Goal: Communication & Community: Share content

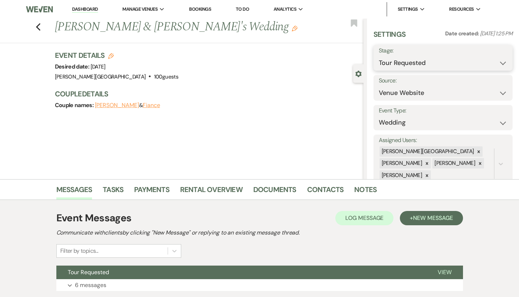
click at [497, 63] on select "Inquiry Follow Up Tour Requested Tour Confirmed Toured Proposal Sent Booked Lost" at bounding box center [443, 63] width 129 height 14
select select "8"
click at [379, 56] on select "Inquiry Follow Up Tour Requested Tour Confirmed Toured Proposal Sent Booked Lost" at bounding box center [443, 63] width 129 height 14
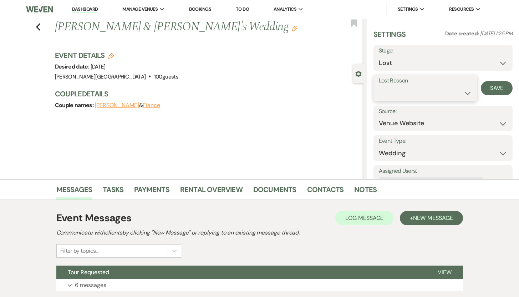
click at [461, 91] on select "Booked Elsewhere Budget Date Unavailable No Response Not a Good Match Capacity …" at bounding box center [425, 93] width 93 height 14
select select "1"
click at [379, 86] on select "Booked Elsewhere Budget Date Unavailable No Response Not a Good Match Capacity …" at bounding box center [425, 93] width 93 height 14
click at [493, 90] on button "Save" at bounding box center [500, 88] width 24 height 14
click at [41, 27] on icon "Previous" at bounding box center [38, 27] width 5 height 9
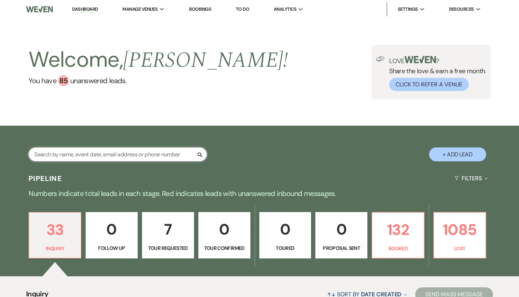
click at [75, 157] on input "text" at bounding box center [118, 154] width 178 height 14
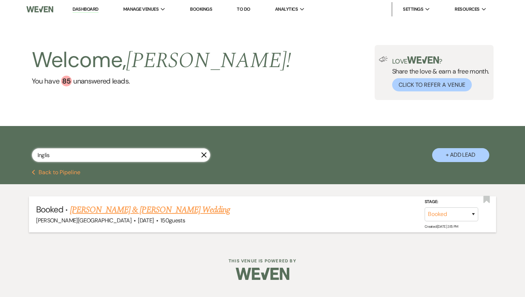
type input "Inglis"
click at [148, 209] on link "[PERSON_NAME] & [PERSON_NAME] Wedding" at bounding box center [150, 209] width 160 height 13
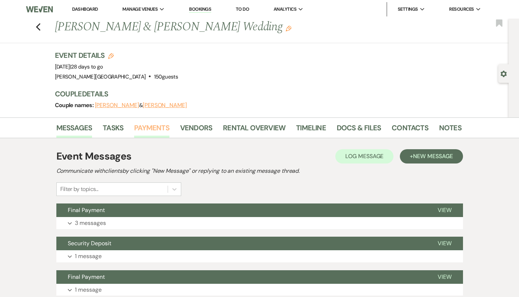
click at [153, 126] on link "Payments" at bounding box center [151, 130] width 35 height 16
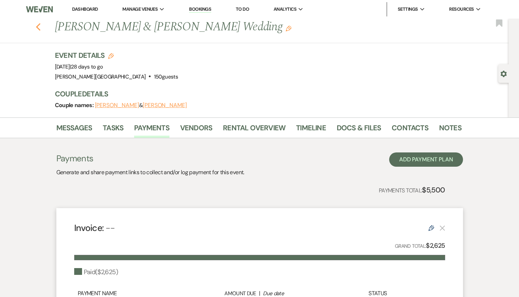
click at [41, 28] on icon "Previous" at bounding box center [38, 27] width 5 height 9
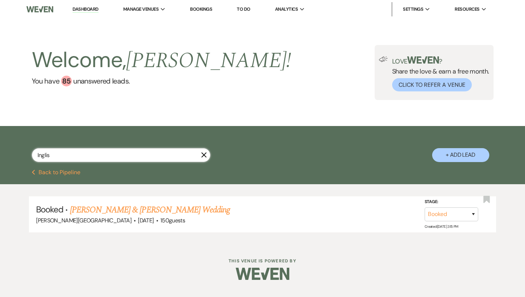
click at [59, 160] on input "Inglis" at bounding box center [121, 155] width 178 height 14
drag, startPoint x: 59, startPoint y: 160, endPoint x: 14, endPoint y: 153, distance: 45.9
click at [14, 153] on div "Inglis X + Add Lead" at bounding box center [262, 149] width 514 height 38
type input "Lindsay"
select select "2"
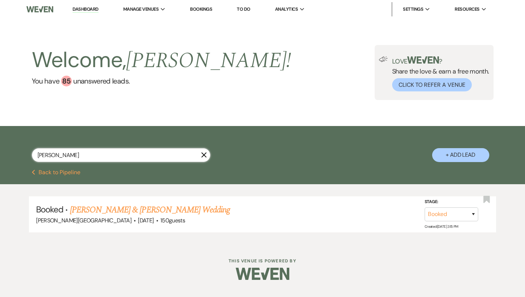
select select "8"
select select "5"
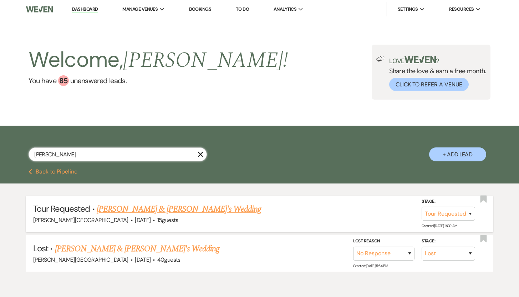
type input "Lindsay"
click at [140, 207] on link "Lindsay Day & Fiance's Wedding" at bounding box center [179, 209] width 165 height 13
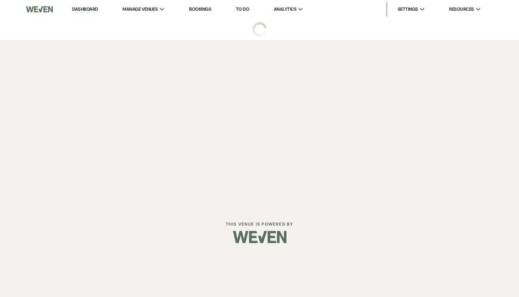
select select "2"
select select "5"
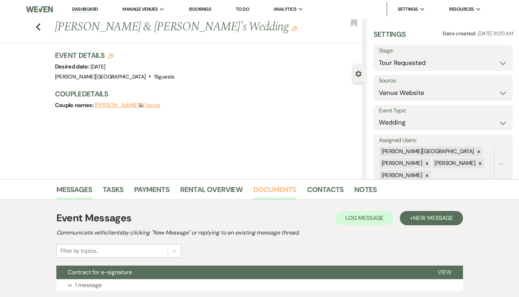
click at [275, 191] on link "Documents" at bounding box center [274, 192] width 43 height 16
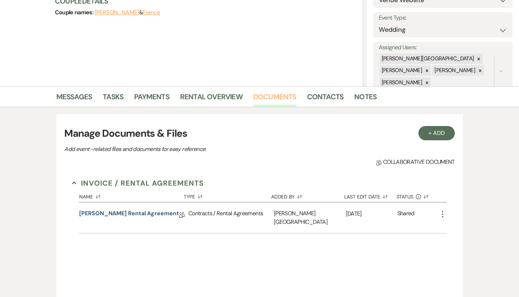
scroll to position [110, 0]
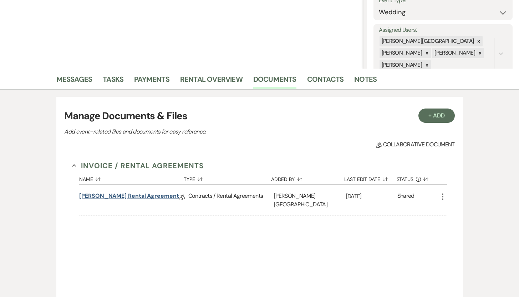
click at [137, 198] on link "Lindsay Day Rental Agreement" at bounding box center [129, 197] width 100 height 11
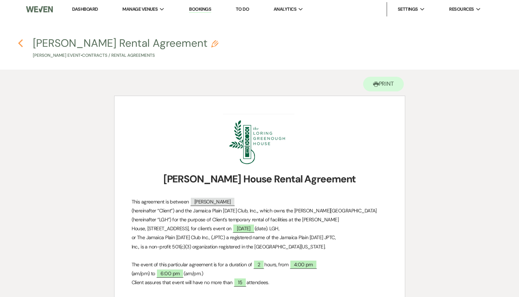
click at [20, 42] on use "button" at bounding box center [20, 43] width 5 height 8
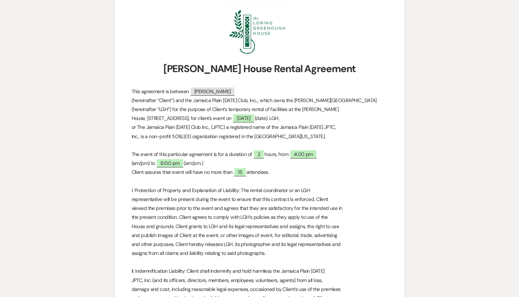
select select "2"
select select "5"
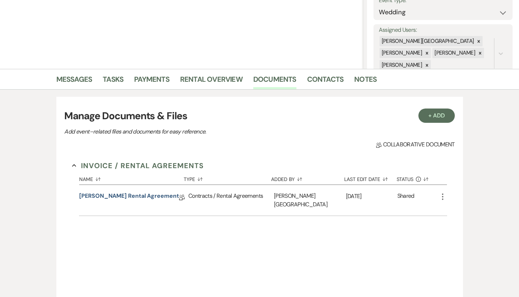
click at [442, 195] on icon "More" at bounding box center [443, 196] width 9 height 9
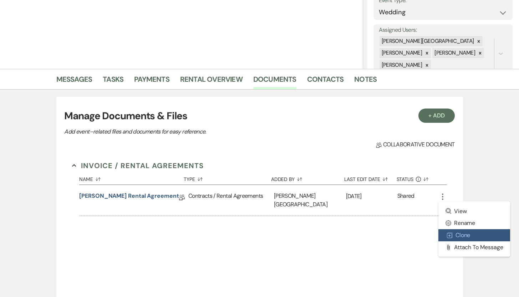
click at [456, 236] on button "Duplicate Clone" at bounding box center [475, 235] width 72 height 12
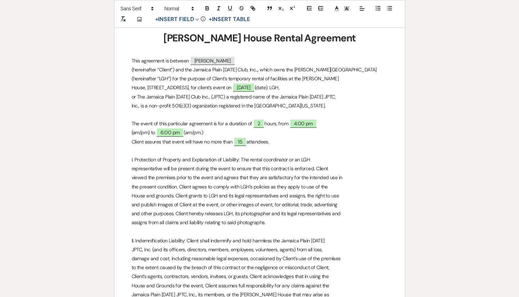
scroll to position [183, 0]
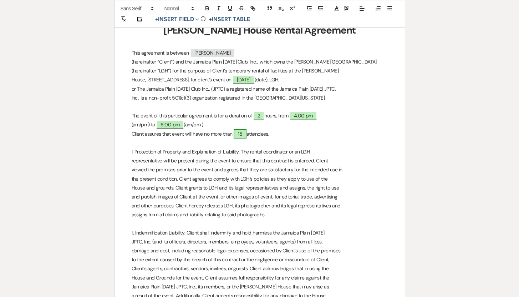
click at [245, 134] on span "15" at bounding box center [240, 133] width 13 height 9
select select "smartCustomField"
select select "owner"
select select "{{guestCount}}"
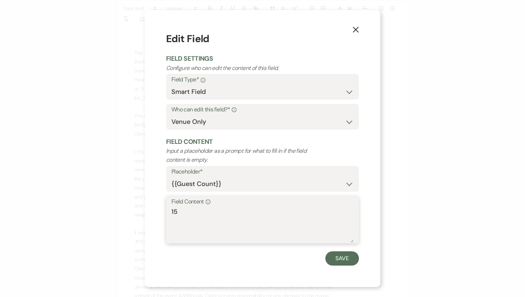
drag, startPoint x: 189, startPoint y: 211, endPoint x: 169, endPoint y: 209, distance: 19.7
click at [169, 209] on div "Field Content Info 15" at bounding box center [262, 219] width 193 height 47
type textarea "25"
click at [345, 259] on button "Save" at bounding box center [342, 258] width 34 height 14
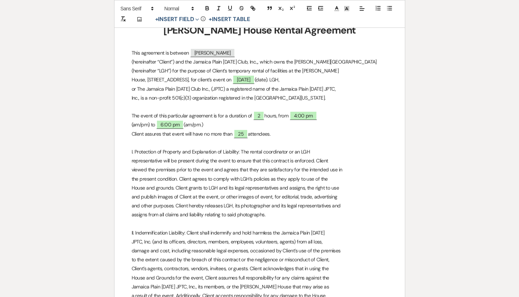
scroll to position [0, 0]
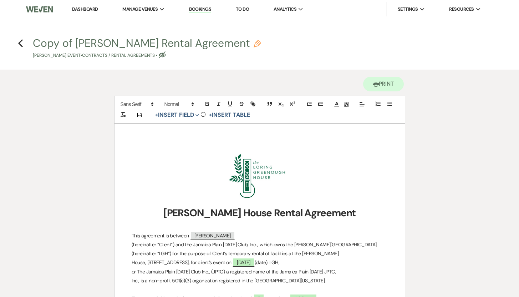
click at [64, 45] on button "Copy of Lindsay Day Rental Agreement Pencil Lindsay Day's Event • Contracts / R…" at bounding box center [147, 48] width 228 height 21
select select "10"
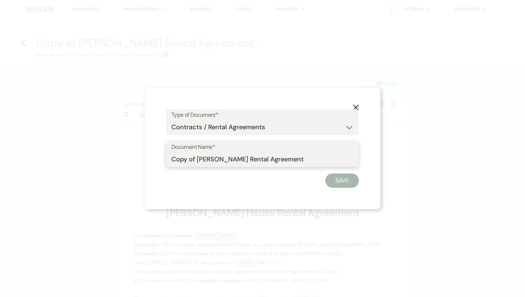
drag, startPoint x: 197, startPoint y: 159, endPoint x: 159, endPoint y: 159, distance: 37.5
click at [159, 159] on div "X Type of Document* Special Event Insurance Vendor Certificate of Insurance Con…" at bounding box center [262, 148] width 235 height 121
type input "Updated - Lindsay Day Rental Agreement"
click at [342, 179] on button "Save" at bounding box center [342, 180] width 34 height 14
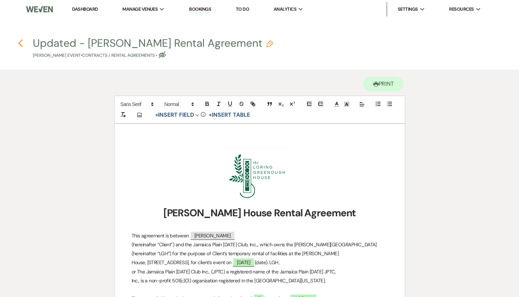
click at [20, 38] on button "Previous" at bounding box center [20, 42] width 5 height 9
select select "2"
select select "5"
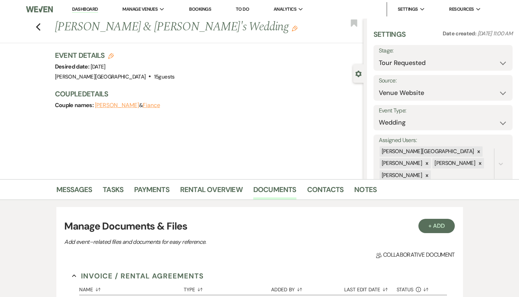
scroll to position [110, 0]
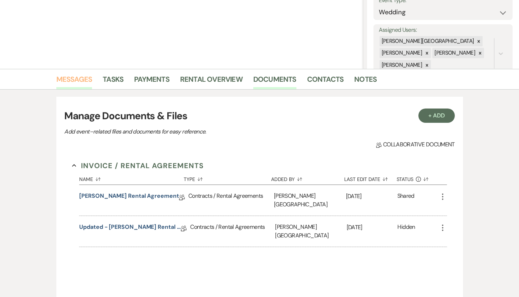
click at [71, 77] on link "Messages" at bounding box center [74, 82] width 36 height 16
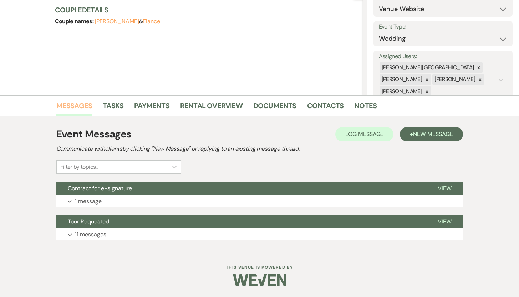
scroll to position [84, 0]
click at [423, 133] on span "New Message" at bounding box center [433, 133] width 40 height 7
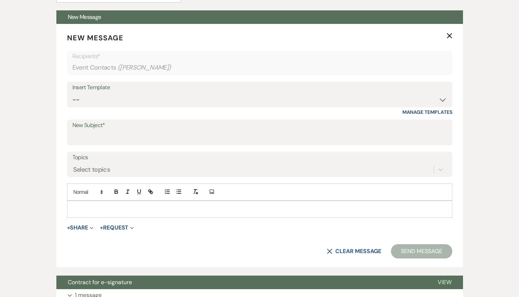
scroll to position [258, 0]
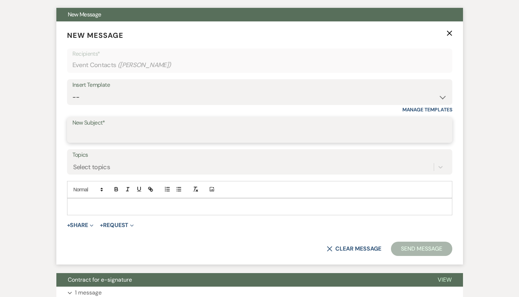
click at [174, 128] on input "New Subject*" at bounding box center [259, 135] width 375 height 14
type input "Updated Rental Agreement"
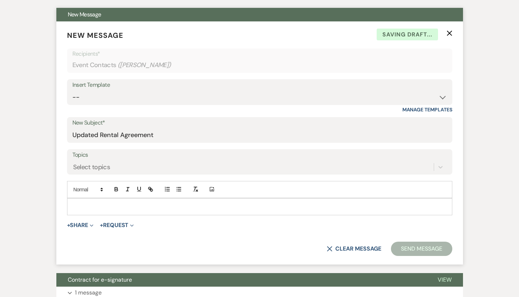
click at [115, 202] on div at bounding box center [259, 206] width 385 height 16
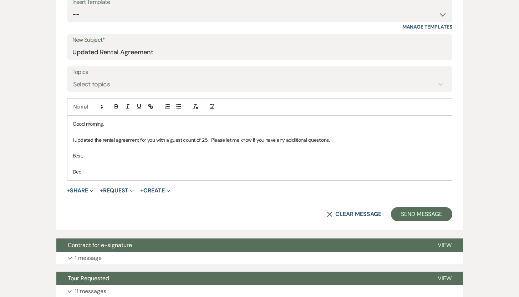
scroll to position [364, 0]
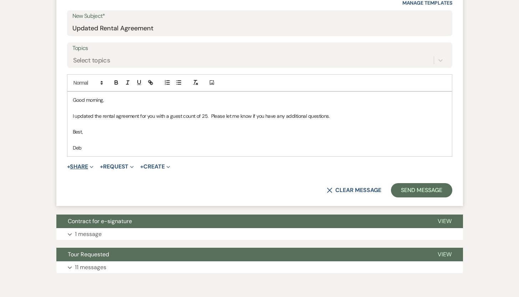
click at [77, 165] on button "+ Share Expand" at bounding box center [80, 167] width 27 height 6
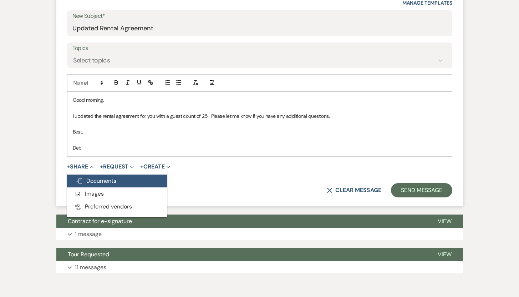
click at [85, 180] on span "Doc Upload Documents" at bounding box center [96, 180] width 41 height 7
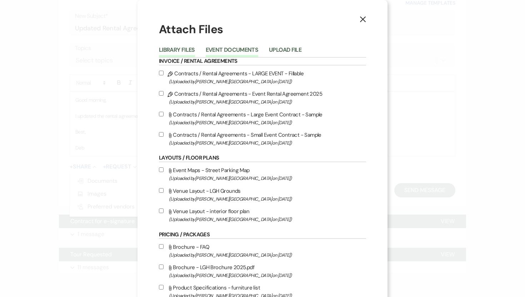
click at [225, 51] on button "Event Documents" at bounding box center [232, 52] width 52 height 10
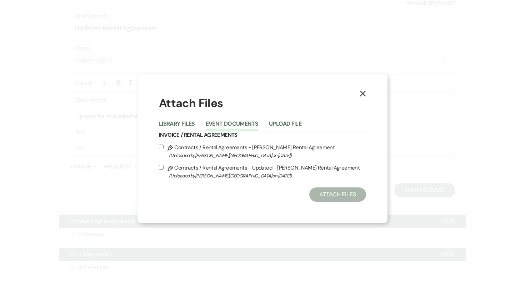
click at [161, 167] on input "Pencil Contracts / Rental Agreements - Updated - Lindsay Day Rental Agreement (…" at bounding box center [161, 167] width 5 height 5
checkbox input "true"
click at [326, 196] on button "Attach Files" at bounding box center [337, 194] width 57 height 14
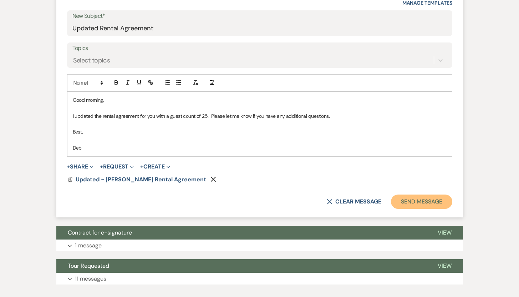
click at [411, 202] on button "Send Message" at bounding box center [421, 201] width 61 height 14
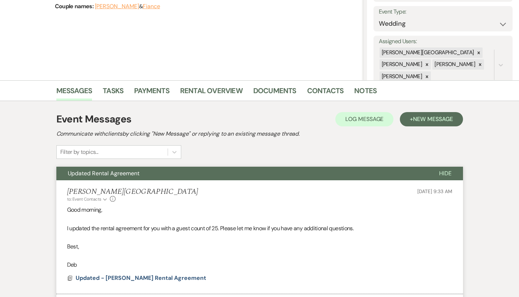
scroll to position [0, 0]
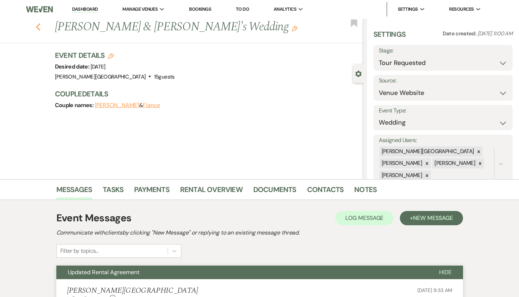
click at [41, 25] on icon "Previous" at bounding box center [38, 27] width 5 height 9
select select "2"
select select "8"
select select "5"
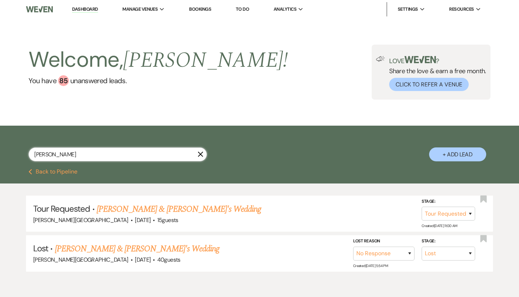
click at [61, 153] on input "Lindsay" at bounding box center [118, 154] width 178 height 14
type input "L"
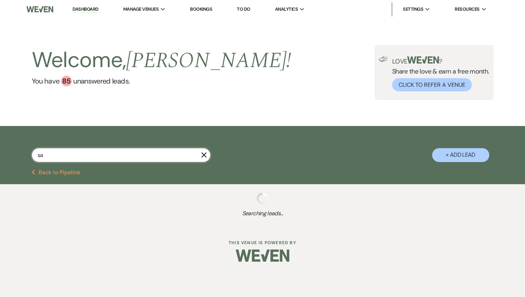
type input "sam"
select select "8"
select select "5"
select select "8"
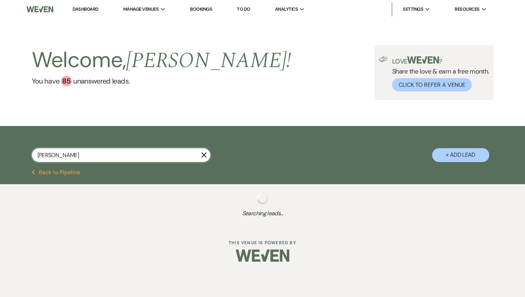
select select "8"
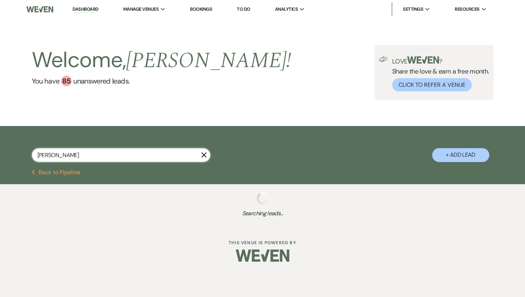
select select "8"
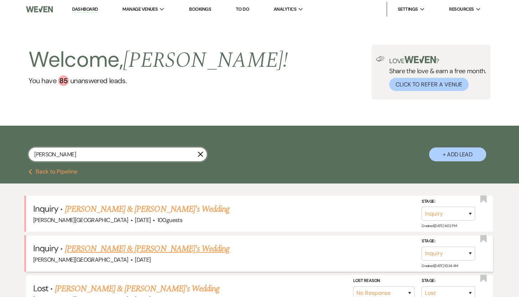
type input "sam"
click at [83, 250] on link "Samantha Kruger & Fiance's Wedding" at bounding box center [147, 248] width 165 height 13
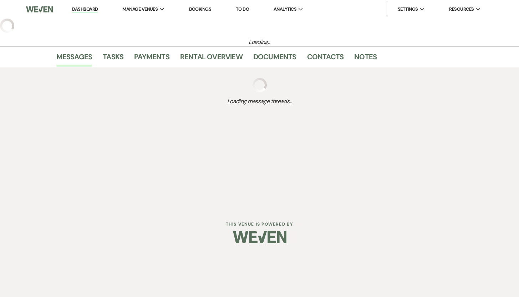
select select "5"
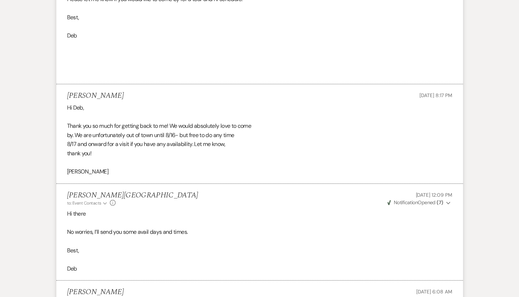
scroll to position [799, 0]
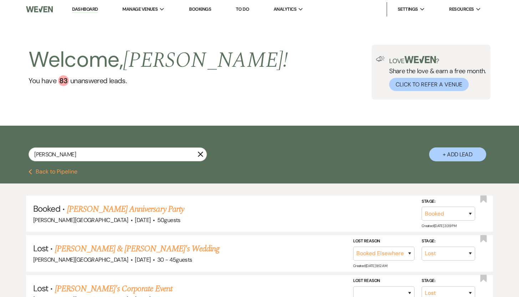
select select "8"
select select "6"
select select "8"
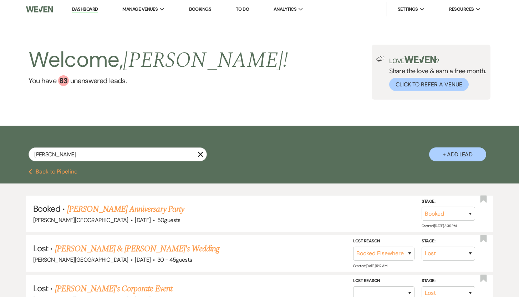
click at [122, 156] on input "Joann" at bounding box center [118, 154] width 178 height 14
drag, startPoint x: 122, startPoint y: 156, endPoint x: 22, endPoint y: 149, distance: 99.8
click at [22, 150] on div "Joann X + Add Lead" at bounding box center [260, 148] width 514 height 38
type input "Meg"
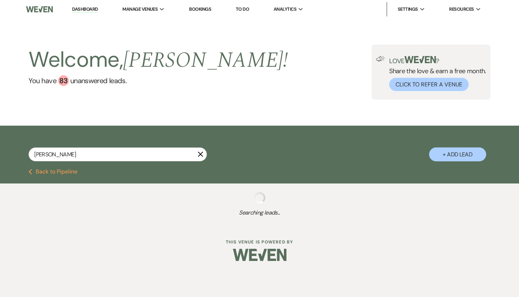
select select "8"
select select "10"
select select "8"
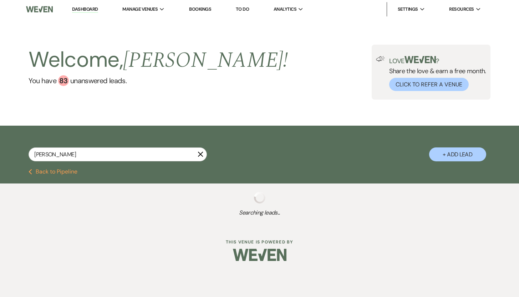
select select "8"
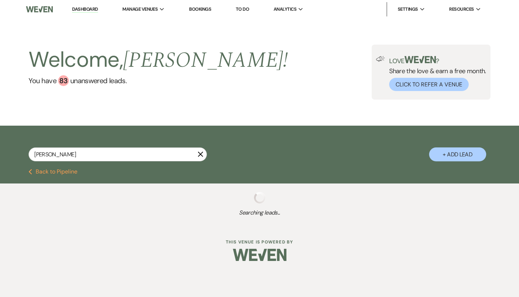
select select "8"
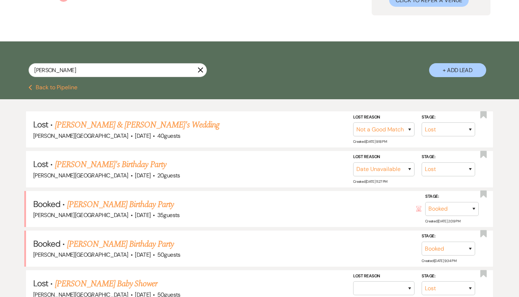
scroll to position [100, 0]
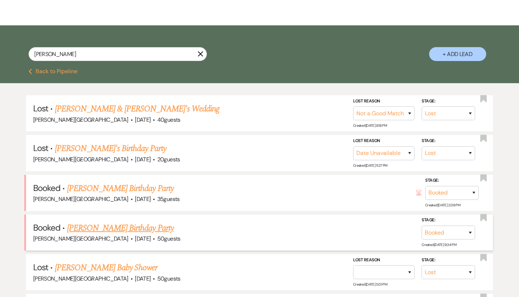
type input "Meg"
click at [135, 227] on link "Meg Crowley's Birthday Party" at bounding box center [120, 228] width 107 height 13
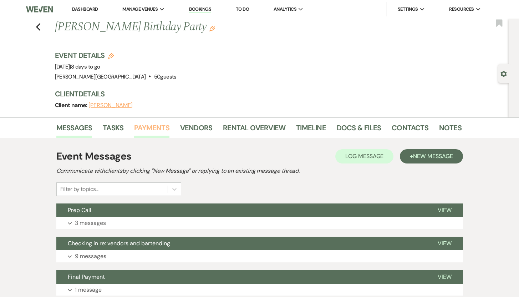
click at [155, 128] on link "Payments" at bounding box center [151, 130] width 35 height 16
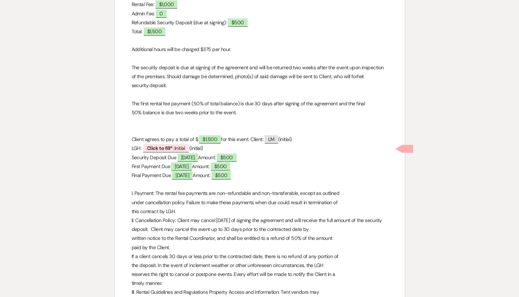
scroll to position [521, 0]
click at [175, 148] on span "Click to fill* : Initial" at bounding box center [166, 147] width 47 height 9
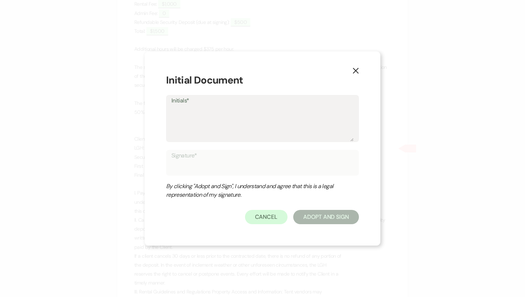
type textarea "L"
type input "L"
type textarea "LG"
type input "LG"
type textarea "LGH"
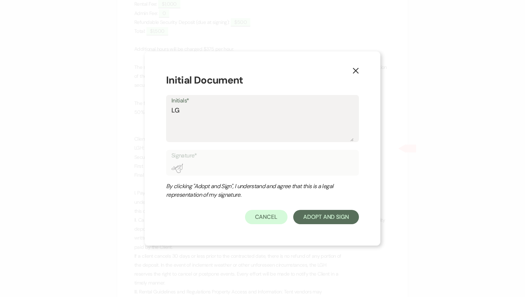
type input "LGH"
type textarea "LGH"
click at [318, 220] on button "Adopt And Sign" at bounding box center [326, 217] width 66 height 14
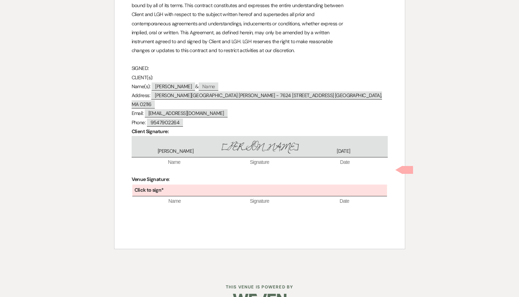
scroll to position [1897, 0]
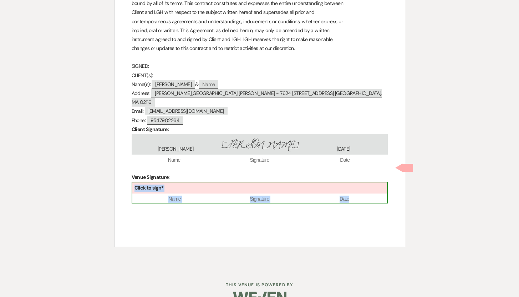
click at [188, 182] on div "Click to sign*" at bounding box center [259, 188] width 255 height 12
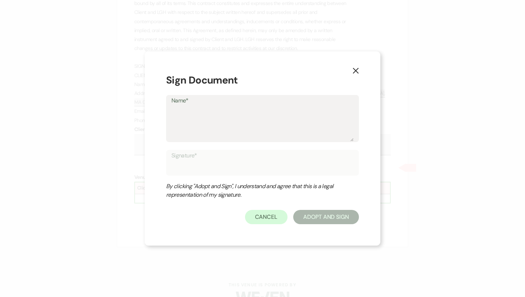
type textarea "D"
type input "D"
type textarea "De"
type input "De"
type textarea "Deb"
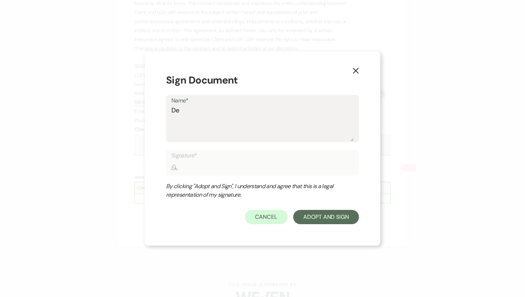
type input "Deb"
type textarea "Deb"
type input "Deb"
type textarea "Deb S"
type input "Deb S"
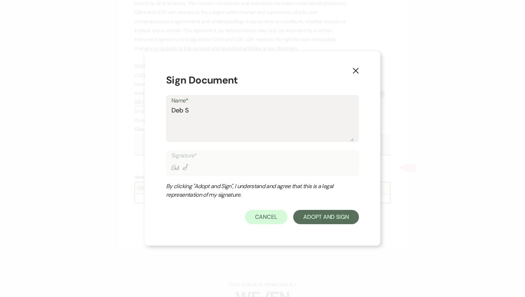
type textarea "Deb Sy"
type input "Deb Sy"
type textarea "Deb Sym"
type input "Deb Sym"
type textarea "Deb Symo"
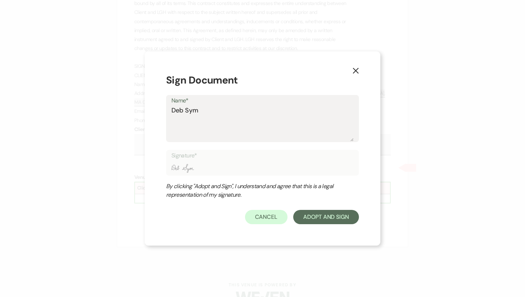
type input "Deb Symo"
type textarea "Deb Symon"
type input "Deb Symon"
type textarea "[PERSON_NAME]"
type input "[PERSON_NAME]"
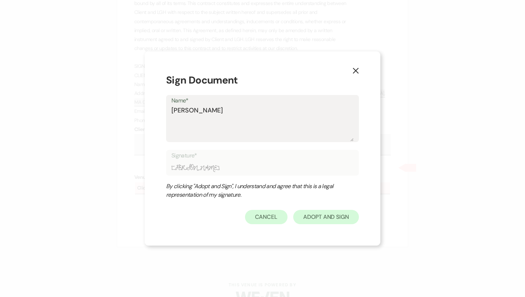
type textarea "[PERSON_NAME]"
click at [328, 220] on button "Adopt And Sign" at bounding box center [326, 217] width 66 height 14
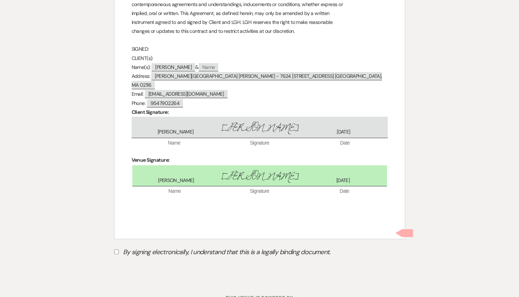
scroll to position [1927, 0]
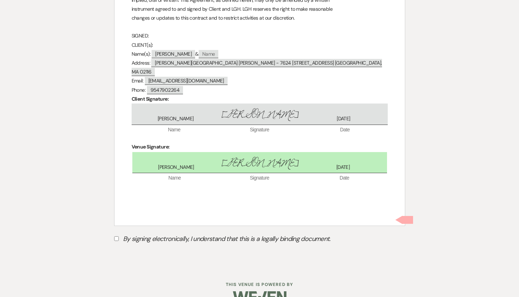
click at [116, 236] on input "By signing electronically, I understand that this is a legally binding document." at bounding box center [116, 238] width 5 height 5
checkbox input "true"
click at [139, 250] on button "Submit" at bounding box center [139, 256] width 50 height 13
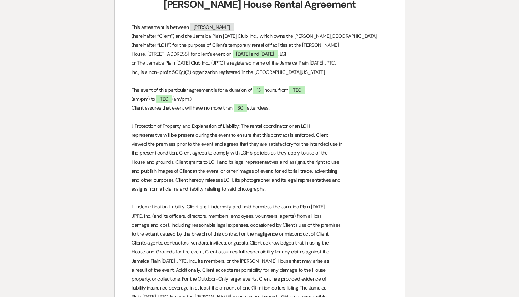
scroll to position [169, 0]
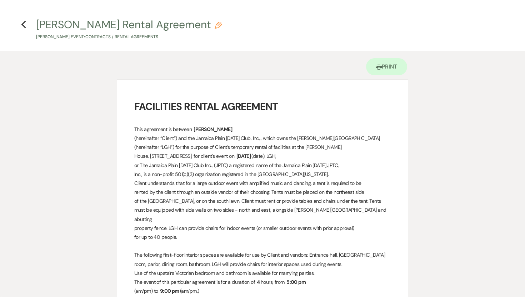
select select "5"
select select "4"
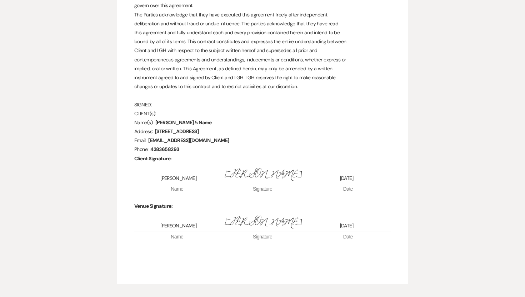
scroll to position [3256, 0]
select select "8"
select select "5"
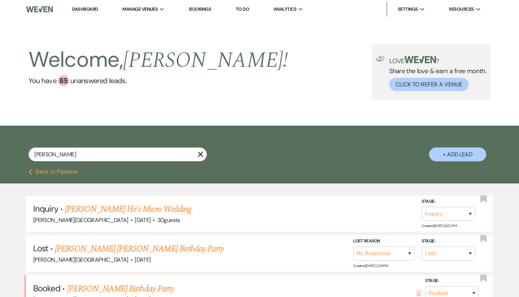
click at [202, 155] on icon "X" at bounding box center [201, 154] width 6 height 6
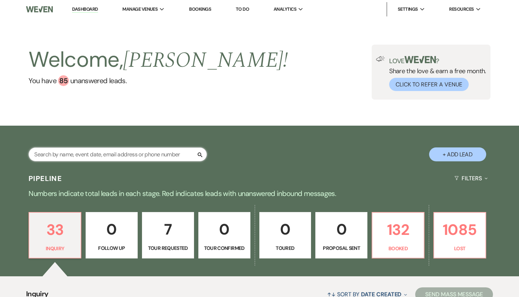
click at [129, 153] on input "text" at bounding box center [118, 154] width 178 height 14
type input "l"
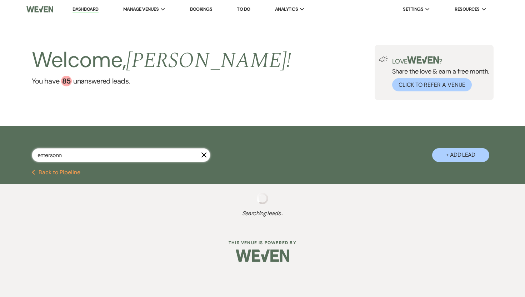
type input "emersonnn"
click at [204, 154] on input "emersonnn" at bounding box center [121, 155] width 178 height 14
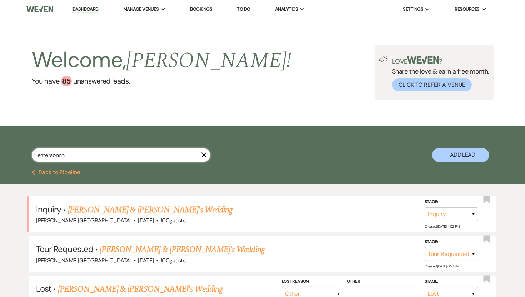
click at [200, 154] on input "emersonnn" at bounding box center [121, 155] width 178 height 14
click at [24, 148] on div "emersonnn X + Add Lead" at bounding box center [262, 149] width 514 height 38
click at [199, 152] on input "text" at bounding box center [121, 155] width 178 height 14
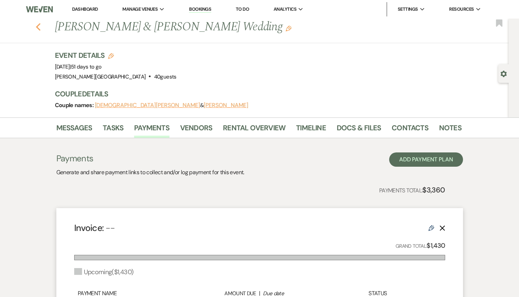
click at [41, 27] on icon "Previous" at bounding box center [38, 27] width 5 height 9
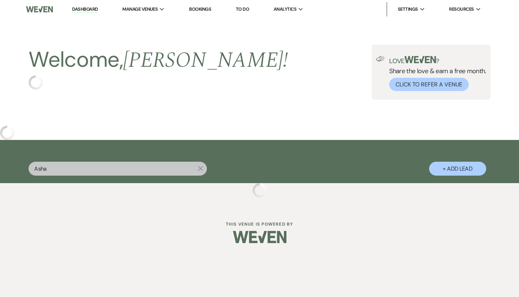
select select "8"
select select "5"
select select "8"
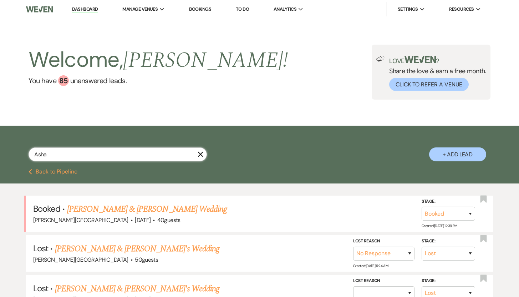
click at [59, 157] on input "Asha" at bounding box center [118, 154] width 178 height 14
drag, startPoint x: 59, startPoint y: 157, endPoint x: 21, endPoint y: 147, distance: 39.5
click at [21, 147] on div "Asha X + Add Lead" at bounding box center [260, 148] width 514 height 38
type input "Lia"
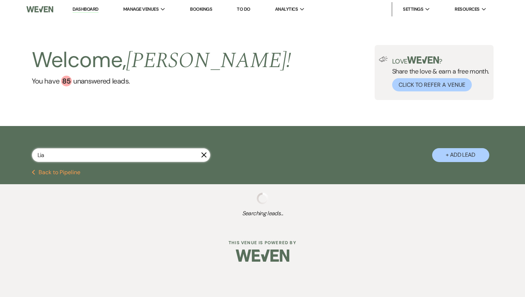
select select "8"
select select "7"
select select "8"
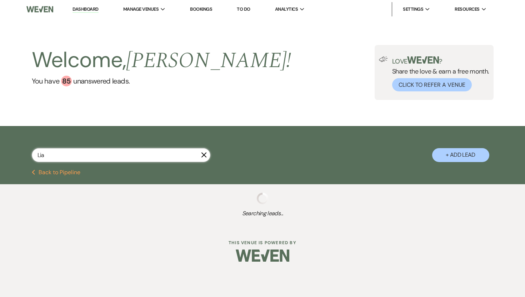
select select "8"
select select "5"
select select "8"
select select "5"
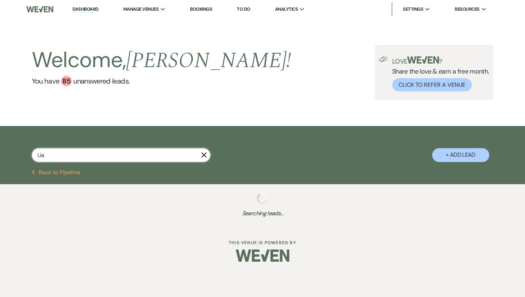
select select "8"
select select "5"
select select "8"
select select "5"
select select "8"
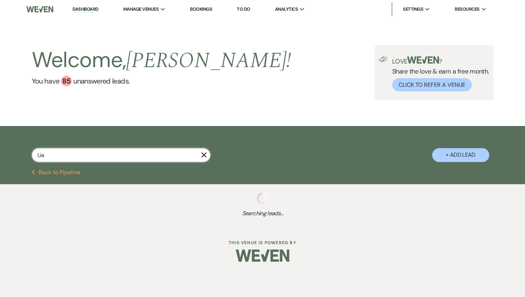
select select "8"
select select "5"
select select "8"
select select "5"
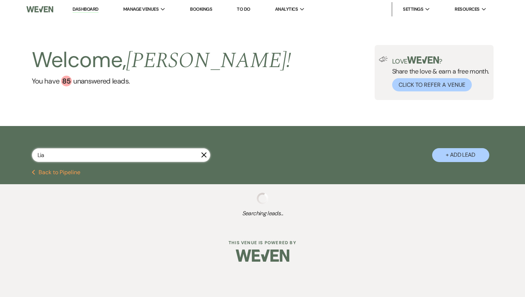
select select "8"
select select "5"
select select "8"
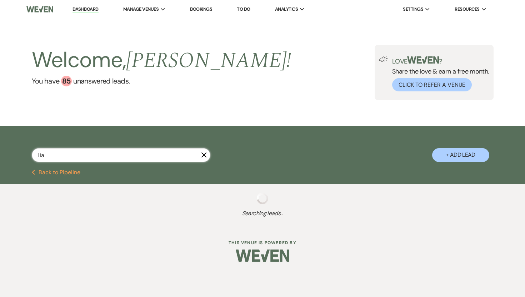
select select "8"
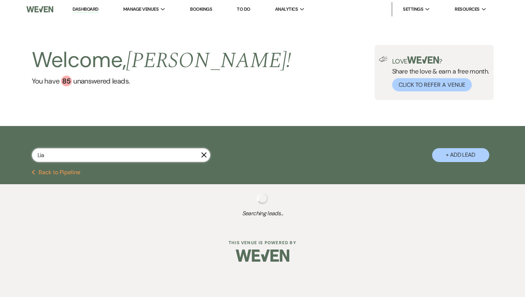
select select "8"
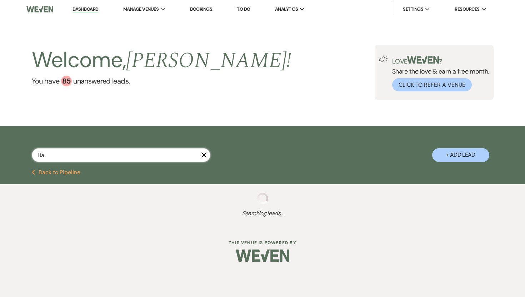
select select "8"
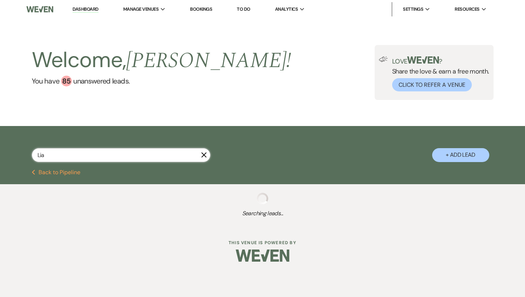
select select "8"
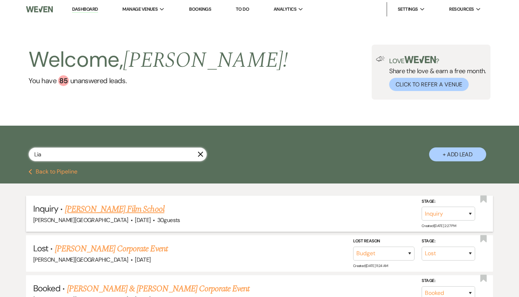
type input "Lia"
click at [74, 208] on link "[PERSON_NAME] Film School" at bounding box center [115, 209] width 100 height 13
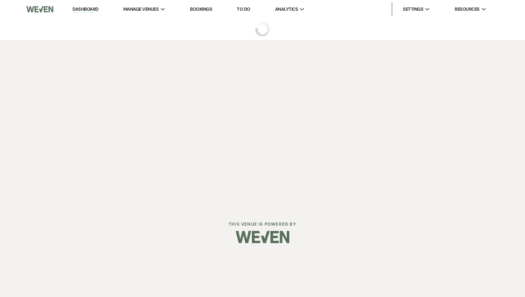
select select "5"
select select "13"
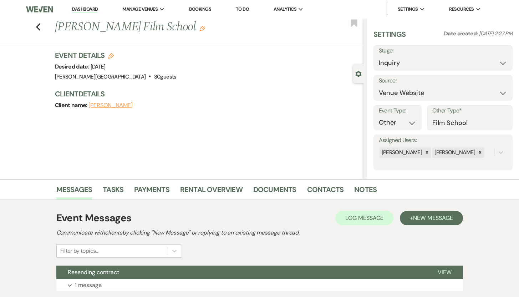
scroll to position [3, 0]
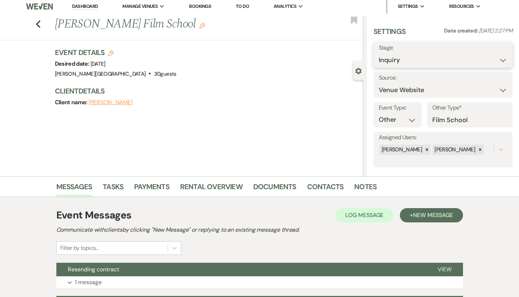
click at [497, 59] on select "Inquiry Follow Up Tour Requested Tour Confirmed Toured Proposal Sent Booked Lost" at bounding box center [443, 60] width 129 height 14
select select "7"
click at [379, 53] on select "Inquiry Follow Up Tour Requested Tour Confirmed Toured Proposal Sent Booked Lost" at bounding box center [443, 60] width 129 height 14
click at [492, 53] on button "Save" at bounding box center [498, 55] width 29 height 14
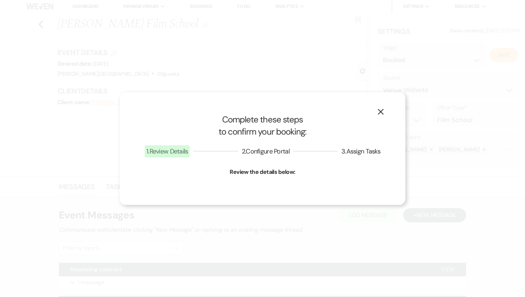
select select "13"
select select "476"
select select "false"
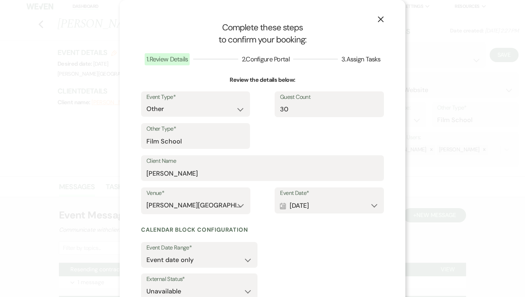
click at [379, 19] on icon "X" at bounding box center [380, 19] width 6 height 6
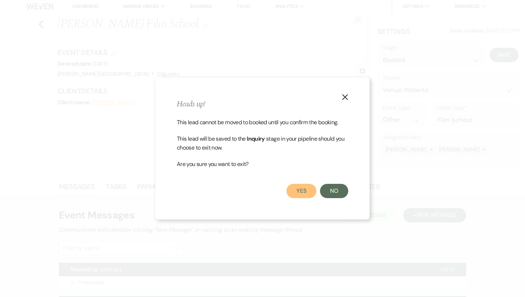
click at [299, 194] on button "Yes" at bounding box center [301, 191] width 30 height 14
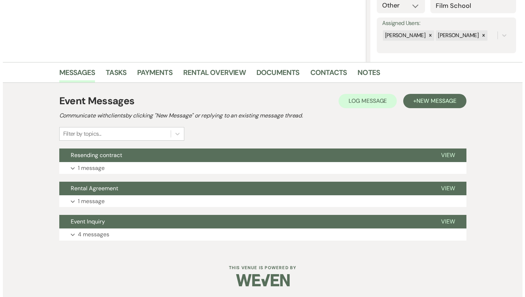
scroll to position [0, 0]
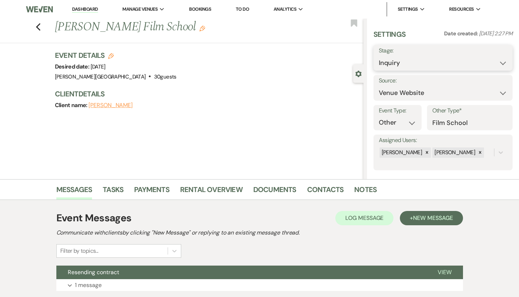
click at [499, 63] on select "Inquiry Follow Up Tour Requested Tour Confirmed Toured Proposal Sent Booked Lost" at bounding box center [443, 63] width 129 height 14
select select "7"
click at [379, 56] on select "Inquiry Follow Up Tour Requested Tour Confirmed Toured Proposal Sent Booked Lost" at bounding box center [443, 63] width 129 height 14
click at [491, 59] on button "Save" at bounding box center [498, 58] width 29 height 14
select select "13"
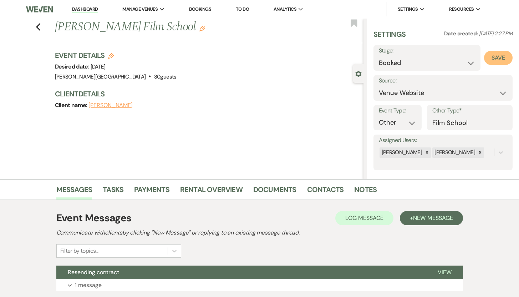
select select "476"
select select "false"
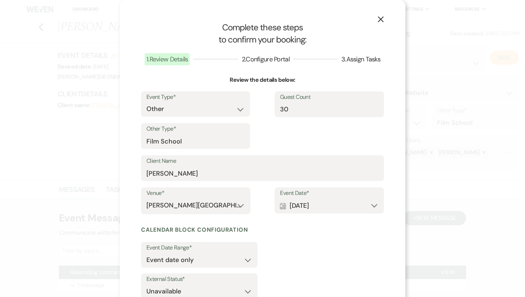
scroll to position [50, 0]
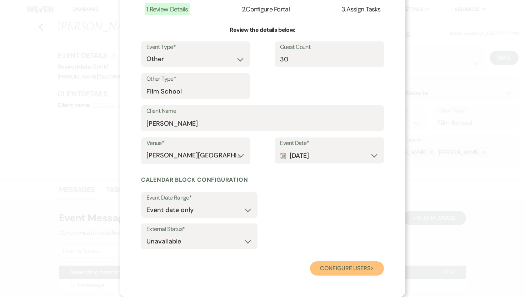
click at [343, 269] on button "Configure users Next" at bounding box center [347, 268] width 74 height 14
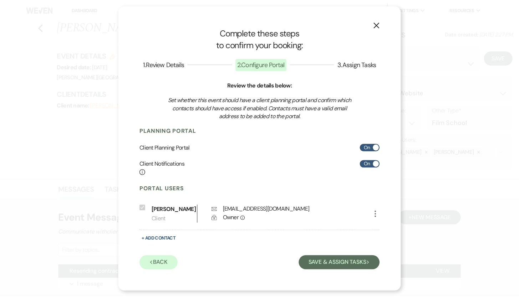
scroll to position [0, 0]
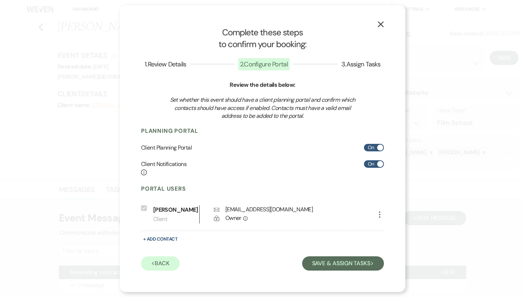
click at [378, 147] on span at bounding box center [380, 148] width 6 height 6
click at [378, 147] on input "On" at bounding box center [374, 147] width 20 height 7
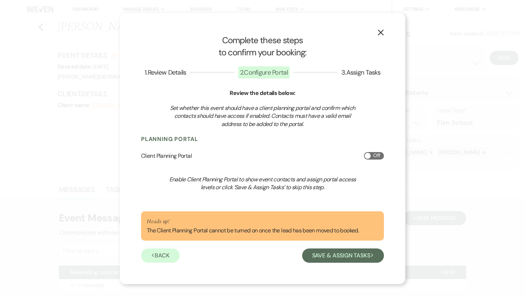
click at [368, 156] on label "Off" at bounding box center [374, 155] width 20 height 7
click at [368, 156] on input "Off" at bounding box center [374, 155] width 20 height 7
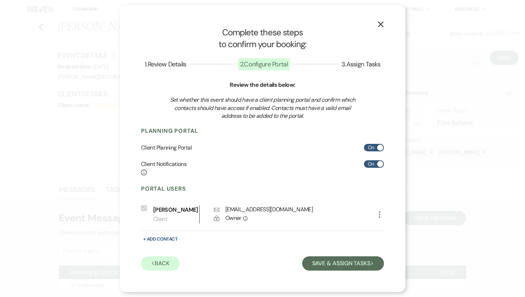
click at [379, 146] on label "On" at bounding box center [374, 147] width 20 height 7
click at [379, 146] on input "On" at bounding box center [374, 147] width 20 height 7
checkbox input "false"
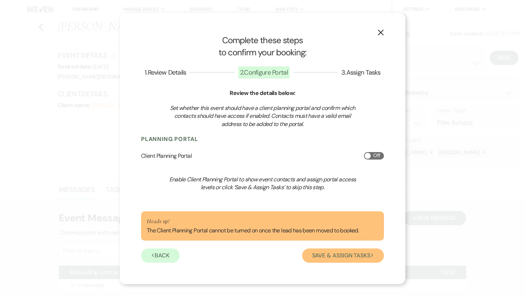
click at [339, 255] on button "Save & Assign Tasks Next" at bounding box center [343, 255] width 82 height 14
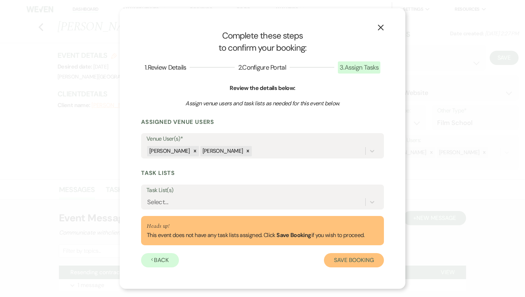
click at [339, 262] on button "Save Booking" at bounding box center [354, 260] width 60 height 14
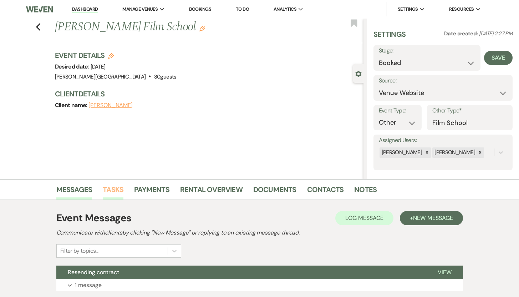
click at [111, 186] on link "Tasks" at bounding box center [113, 192] width 21 height 16
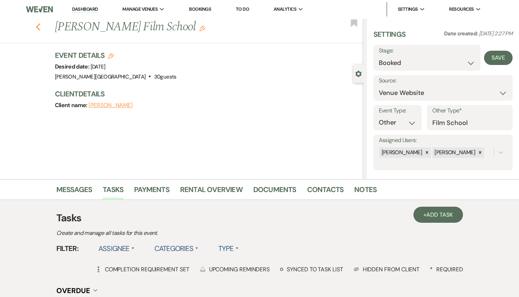
click at [41, 26] on icon "Previous" at bounding box center [38, 27] width 5 height 9
select select "8"
select select "7"
select select "8"
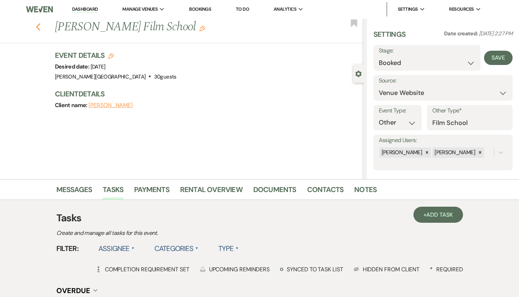
select select "8"
select select "5"
select select "8"
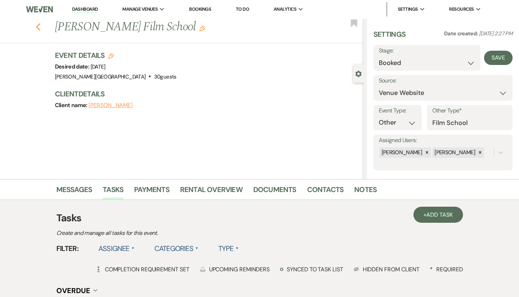
select select "5"
select select "8"
select select "5"
select select "8"
select select "5"
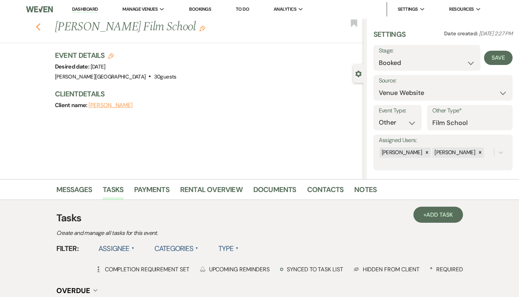
select select "8"
select select "5"
select select "8"
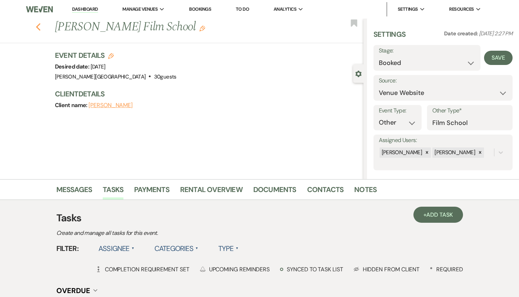
select select "5"
select select "8"
select select "5"
select select "8"
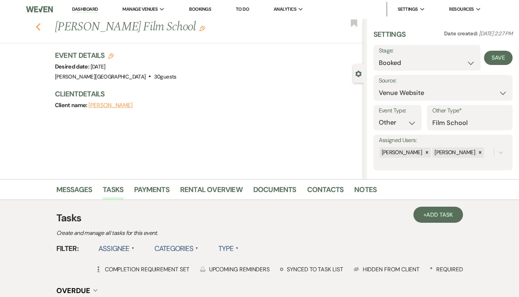
select select "8"
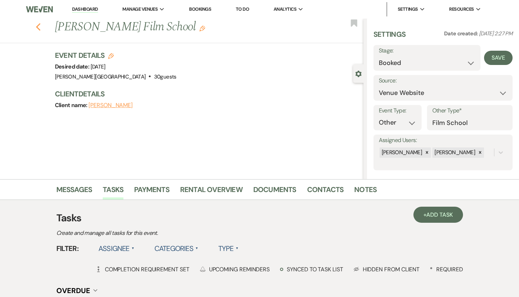
select select "8"
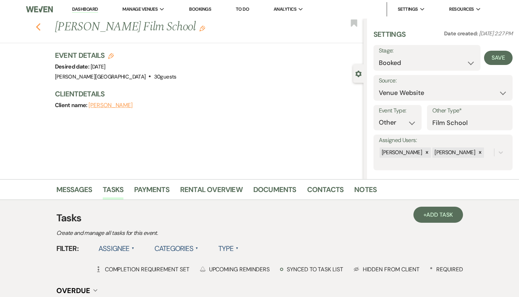
select select "8"
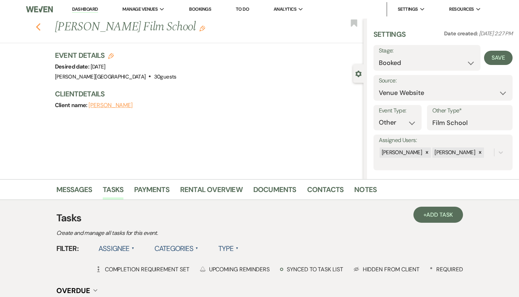
select select "8"
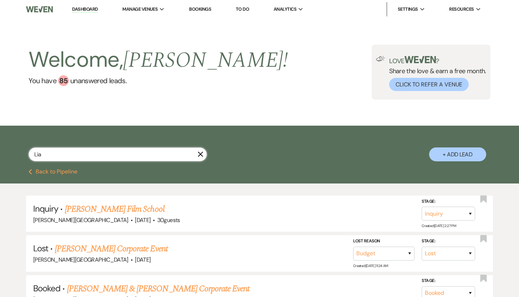
click at [61, 152] on input "Lia" at bounding box center [118, 154] width 178 height 14
drag, startPoint x: 61, startPoint y: 152, endPoint x: 22, endPoint y: 148, distance: 38.7
click at [22, 148] on div "Lia X + Add Lead" at bounding box center [260, 148] width 514 height 38
type input "[PERSON_NAME]"
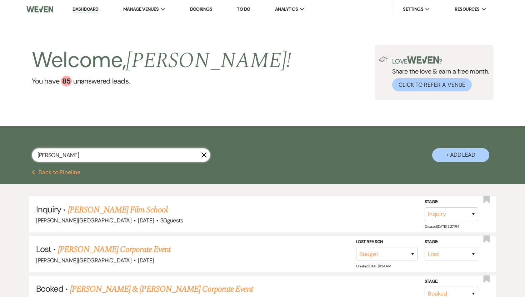
select select "8"
select select "5"
select select "8"
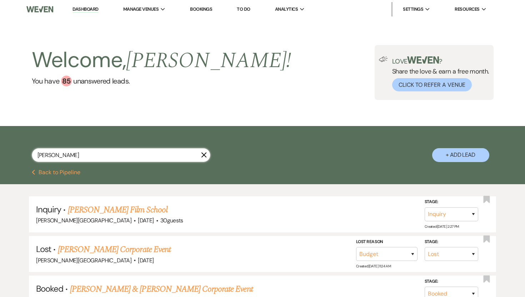
select select "8"
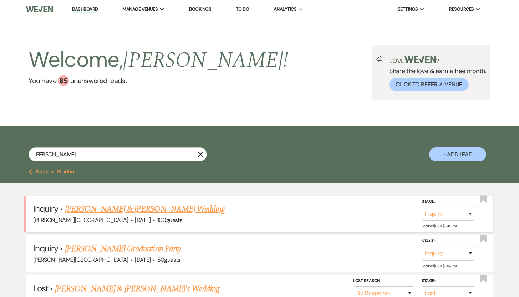
click at [108, 207] on link "[PERSON_NAME] & [PERSON_NAME] Wedding" at bounding box center [145, 209] width 160 height 13
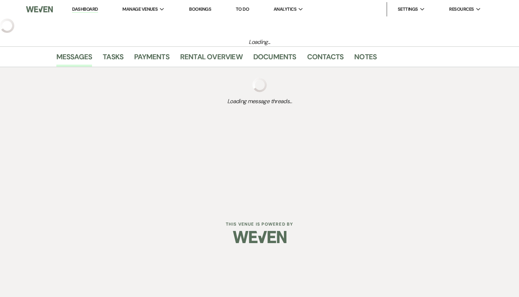
select select "5"
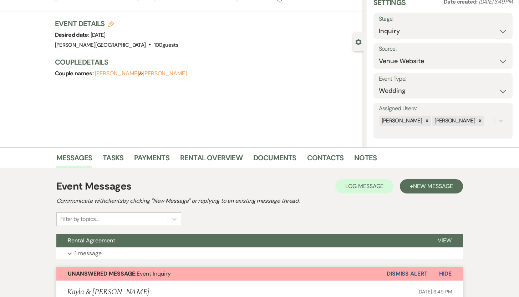
scroll to position [13, 0]
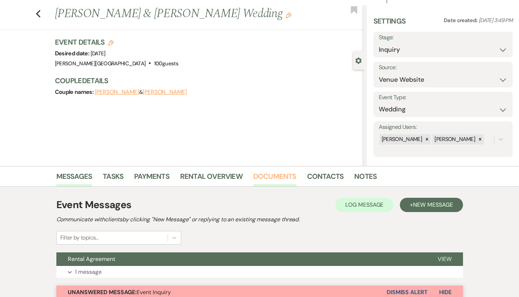
click at [273, 174] on link "Documents" at bounding box center [274, 179] width 43 height 16
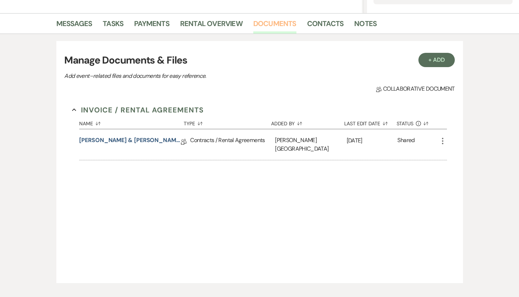
scroll to position [171, 0]
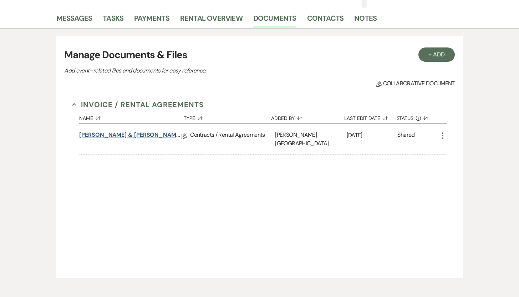
click at [147, 136] on link "[PERSON_NAME] & [PERSON_NAME] Rental Agreement" at bounding box center [130, 136] width 102 height 11
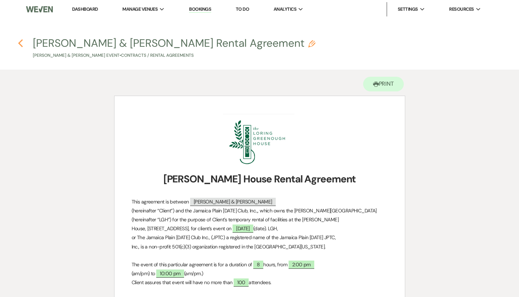
click at [21, 42] on icon "Previous" at bounding box center [20, 43] width 5 height 9
select select "5"
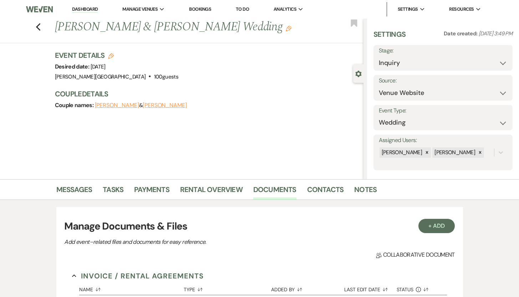
scroll to position [171, 0]
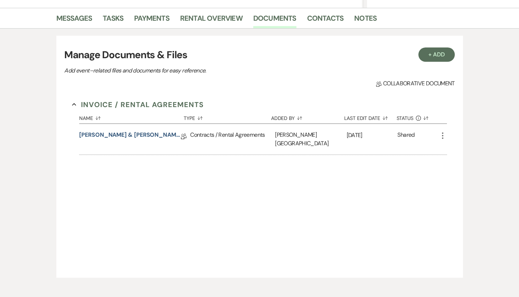
click at [443, 132] on icon "More" at bounding box center [443, 135] width 9 height 9
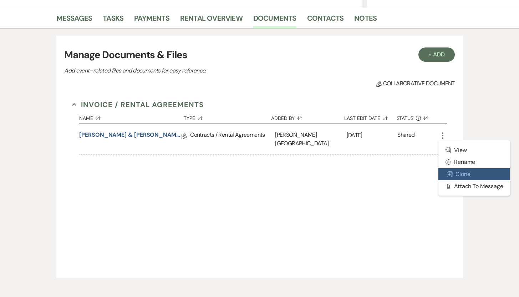
click at [459, 173] on button "Duplicate Clone" at bounding box center [475, 174] width 72 height 12
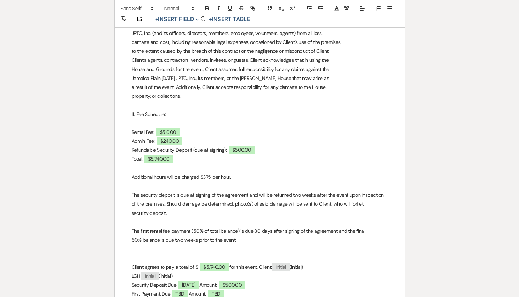
scroll to position [392, 0]
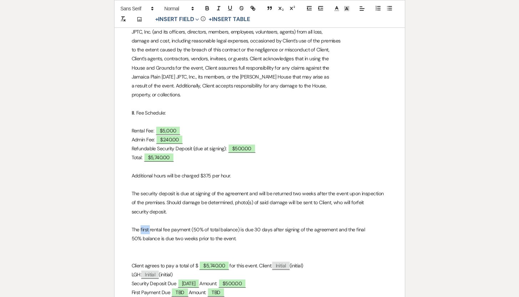
drag, startPoint x: 141, startPoint y: 229, endPoint x: 150, endPoint y: 228, distance: 9.3
click at [150, 228] on p "The first rental fee payment (50% of total balance) is due 30 days after signin…" at bounding box center [260, 229] width 256 height 9
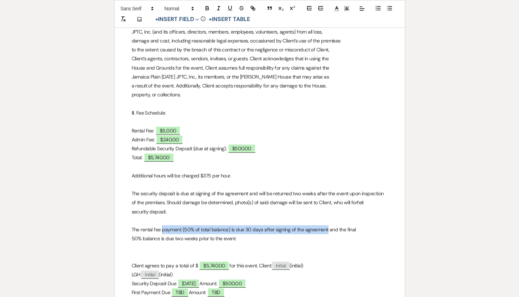
drag, startPoint x: 162, startPoint y: 230, endPoint x: 326, endPoint y: 227, distance: 164.5
click at [326, 227] on p "The rental fee payment (50% of total balance) is due 30 days after signing of t…" at bounding box center [260, 229] width 256 height 9
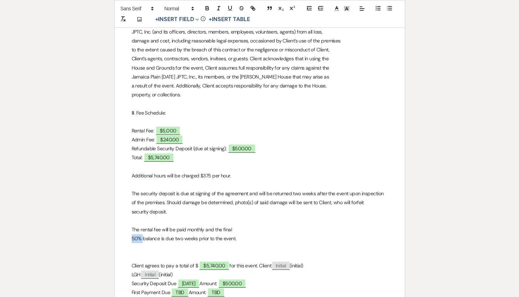
drag, startPoint x: 127, startPoint y: 238, endPoint x: 142, endPoint y: 237, distance: 15.0
drag, startPoint x: 233, startPoint y: 240, endPoint x: 130, endPoint y: 242, distance: 103.5
click at [243, 228] on p "The rental fee will be paid monthly and the final" at bounding box center [260, 229] width 256 height 9
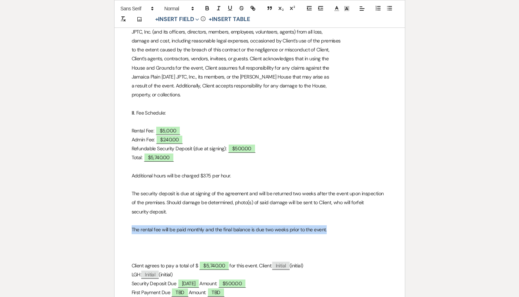
drag, startPoint x: 333, startPoint y: 228, endPoint x: 121, endPoint y: 227, distance: 211.9
click at [206, 8] on icon "button" at bounding box center [207, 9] width 3 height 2
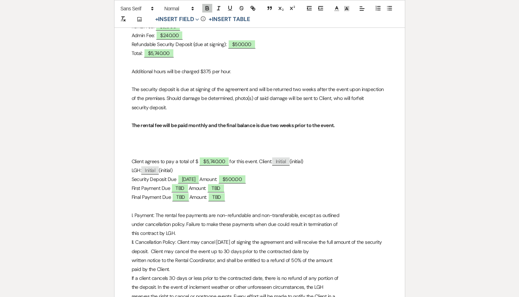
scroll to position [505, 0]
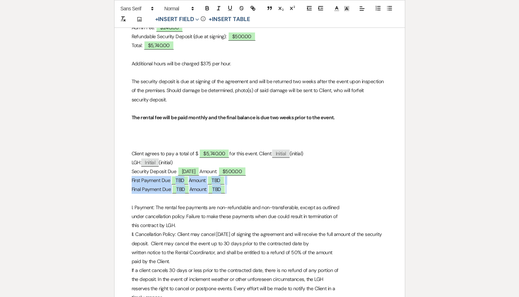
drag, startPoint x: 242, startPoint y: 191, endPoint x: 131, endPoint y: 183, distance: 111.6
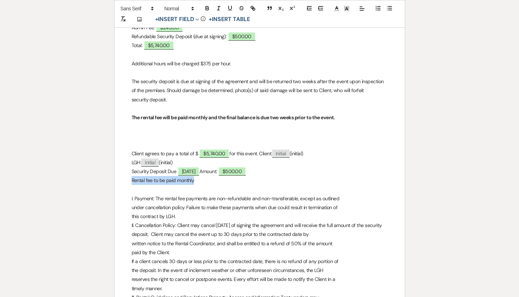
drag, startPoint x: 197, startPoint y: 179, endPoint x: 132, endPoint y: 181, distance: 64.6
click at [132, 181] on p "Rental fee to be paid monthly" at bounding box center [260, 180] width 256 height 9
click at [207, 9] on icon "button" at bounding box center [207, 8] width 6 height 6
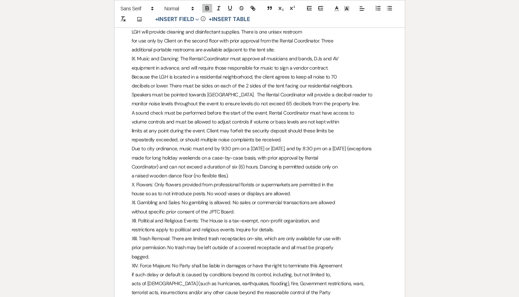
scroll to position [1501, 0]
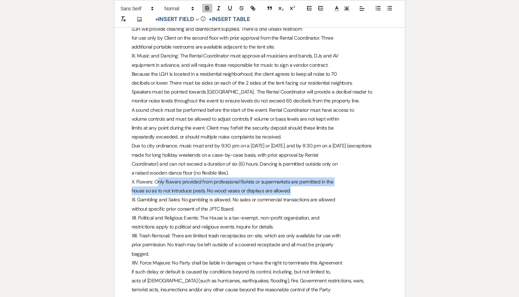
drag, startPoint x: 160, startPoint y: 173, endPoint x: 292, endPoint y: 179, distance: 131.5
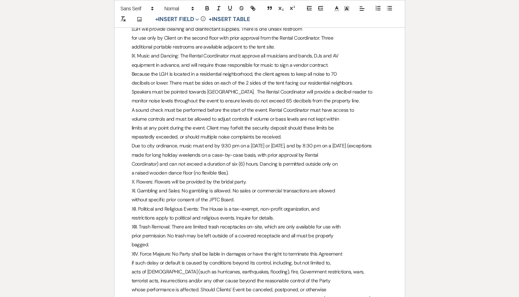
drag, startPoint x: 257, startPoint y: 173, endPoint x: 137, endPoint y: 169, distance: 119.9
click at [137, 177] on p "X. Flowers: Flowers will be provided by the bridal party." at bounding box center [260, 181] width 256 height 9
click at [207, 9] on icon "button" at bounding box center [207, 8] width 6 height 6
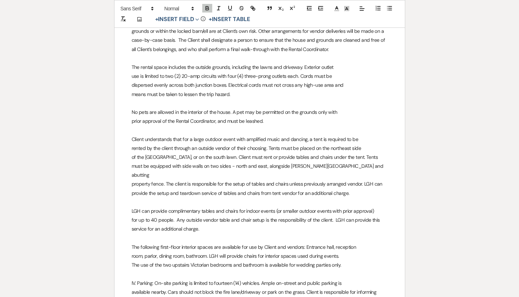
scroll to position [0, 0]
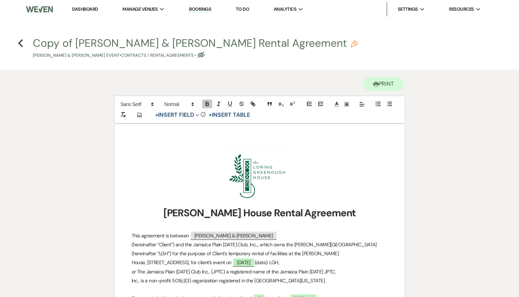
click at [351, 45] on use "button" at bounding box center [354, 43] width 7 height 7
select select "10"
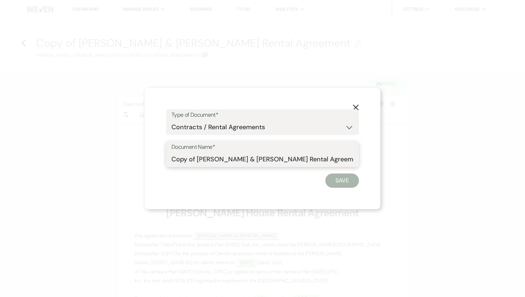
drag, startPoint x: 197, startPoint y: 159, endPoint x: 167, endPoint y: 158, distance: 29.3
click at [167, 158] on div "Document Name* Copy of [PERSON_NAME] & [PERSON_NAME] Rental Agreement" at bounding box center [262, 154] width 193 height 26
type input "Updated [PERSON_NAME] & [PERSON_NAME] Rental Agreement"
click at [341, 180] on button "Save" at bounding box center [342, 180] width 34 height 14
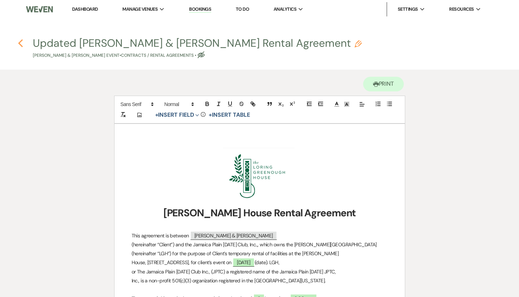
click at [21, 41] on use "button" at bounding box center [20, 43] width 5 height 8
select select "5"
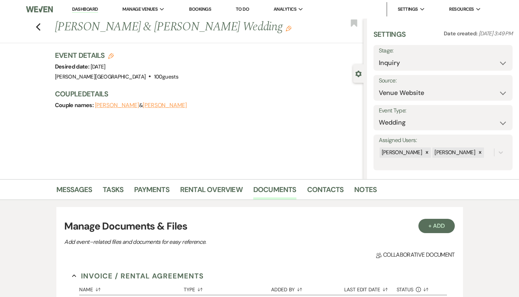
scroll to position [171, 0]
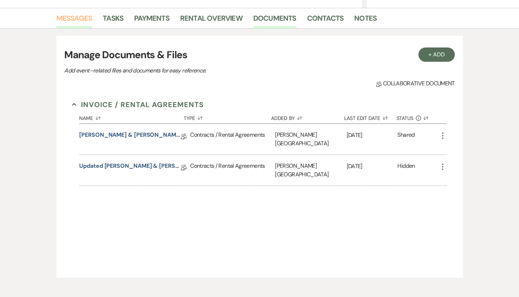
click at [80, 16] on link "Messages" at bounding box center [74, 20] width 36 height 16
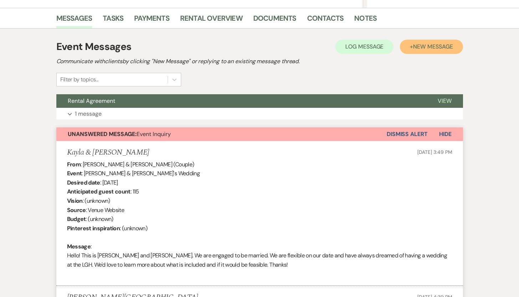
click at [417, 47] on span "New Message" at bounding box center [433, 46] width 40 height 7
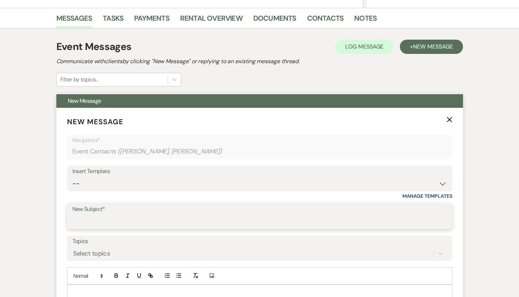
click at [93, 221] on input "New Subject*" at bounding box center [259, 221] width 375 height 14
type input "Updated Rental Agreement"
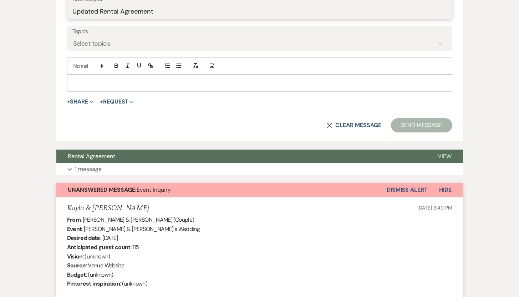
scroll to position [386, 0]
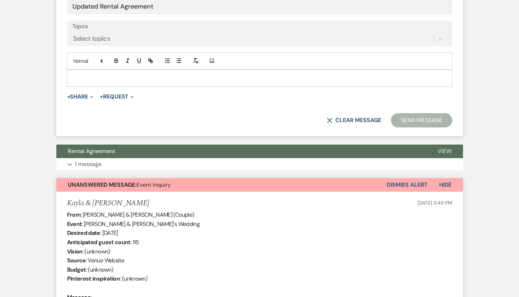
click at [164, 78] on p at bounding box center [260, 78] width 374 height 8
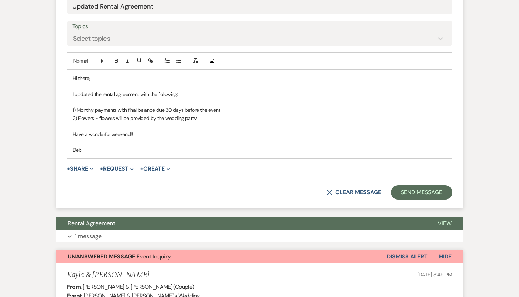
click at [77, 166] on button "+ Share Expand" at bounding box center [80, 169] width 27 height 6
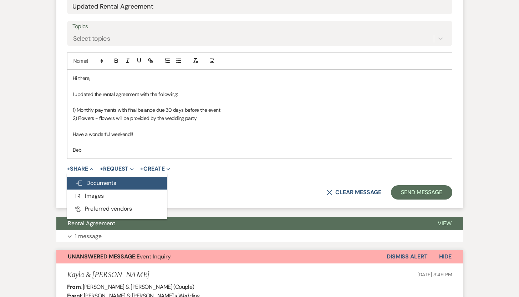
click at [96, 182] on span "Doc Upload Documents" at bounding box center [96, 182] width 41 height 7
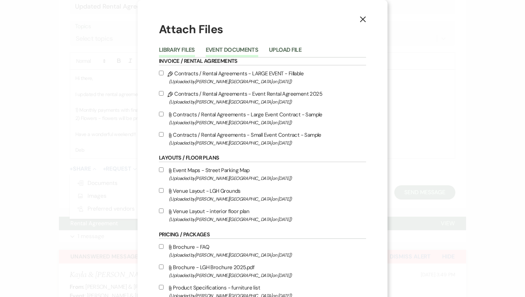
click at [222, 47] on button "Event Documents" at bounding box center [232, 52] width 52 height 10
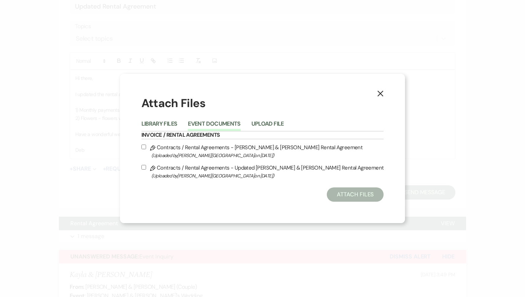
click at [146, 167] on input "Pencil Contracts / Rental Agreements - Updated [PERSON_NAME] & [PERSON_NAME] Re…" at bounding box center [143, 167] width 5 height 5
checkbox input "true"
click at [353, 196] on button "Attach Files" at bounding box center [354, 194] width 57 height 14
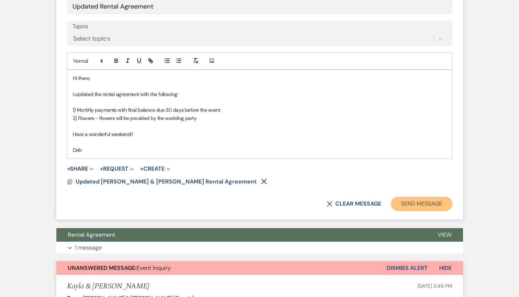
click at [416, 202] on button "Send Message" at bounding box center [421, 204] width 61 height 14
